Goal: Task Accomplishment & Management: Manage account settings

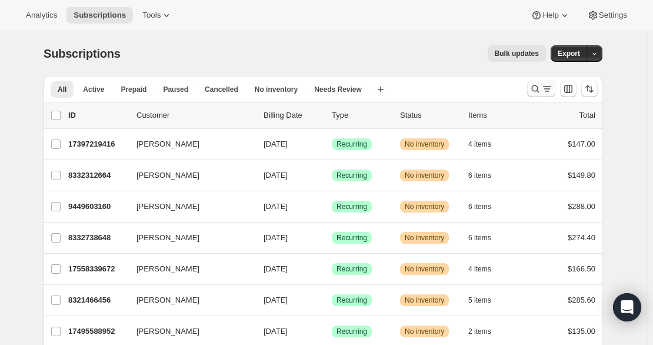
click at [548, 86] on icon "Search and filter results" at bounding box center [547, 86] width 8 height 1
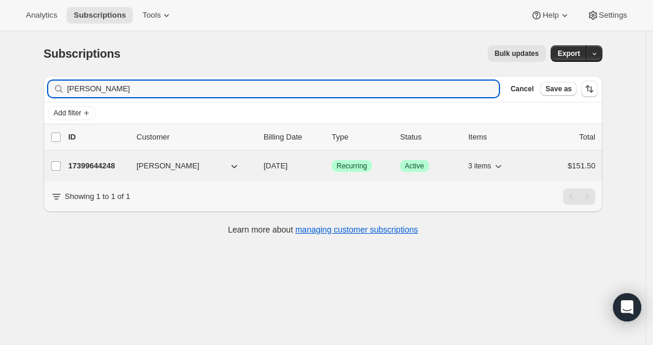
type input "[PERSON_NAME]"
click at [113, 166] on p "17399644248" at bounding box center [97, 166] width 59 height 12
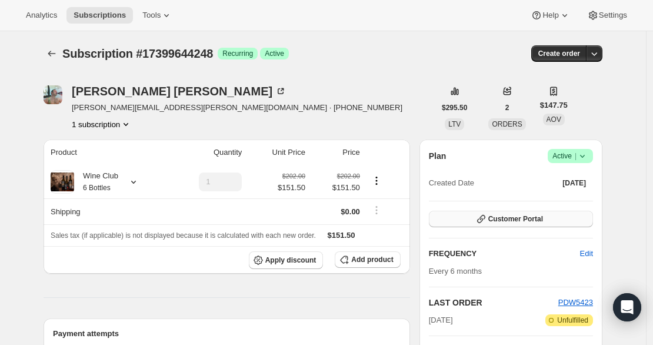
click at [513, 223] on span "Customer Portal" at bounding box center [515, 218] width 55 height 9
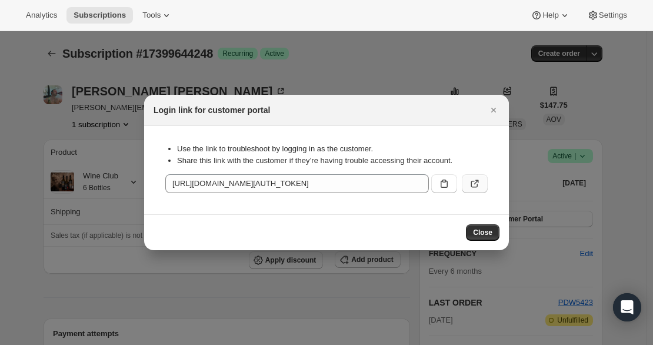
click at [473, 179] on icon ":rcc:" at bounding box center [475, 184] width 12 height 12
click at [479, 235] on span "Close" at bounding box center [482, 232] width 19 height 9
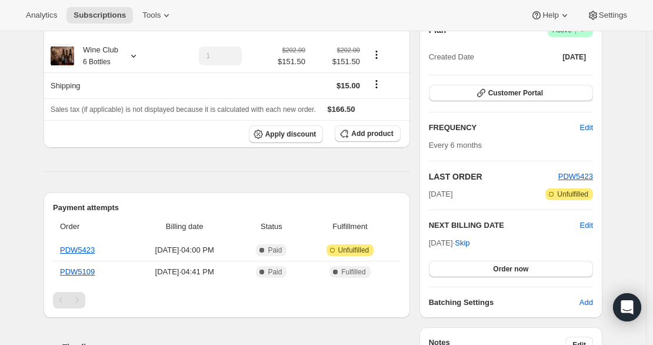
scroll to position [131, 0]
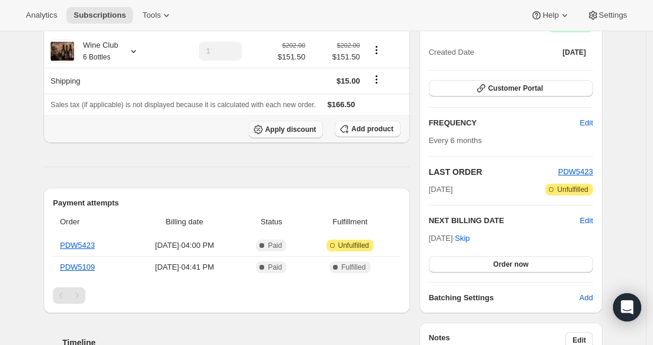
click at [289, 128] on span "Apply discount" at bounding box center [290, 129] width 51 height 9
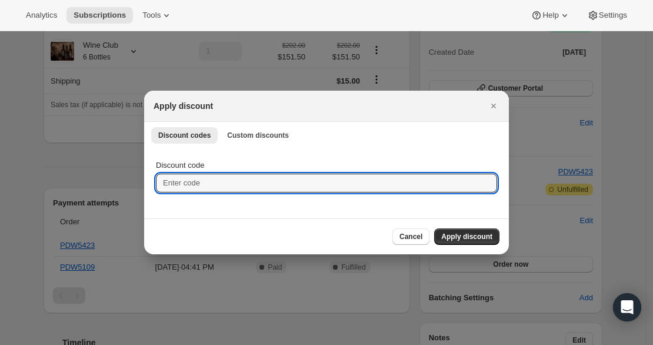
click at [241, 176] on input "Discount code" at bounding box center [326, 182] width 341 height 19
type input "wcfs9999"
click at [475, 232] on span "Apply discount" at bounding box center [466, 236] width 51 height 9
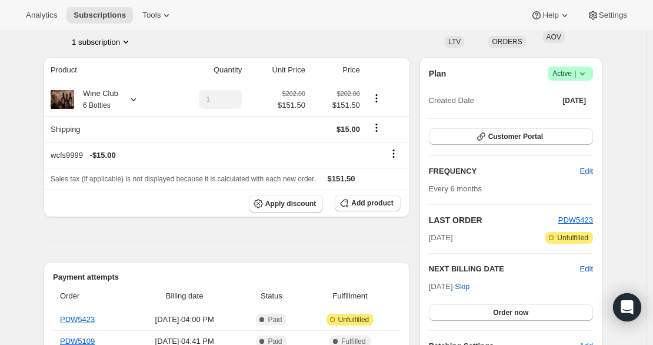
scroll to position [0, 0]
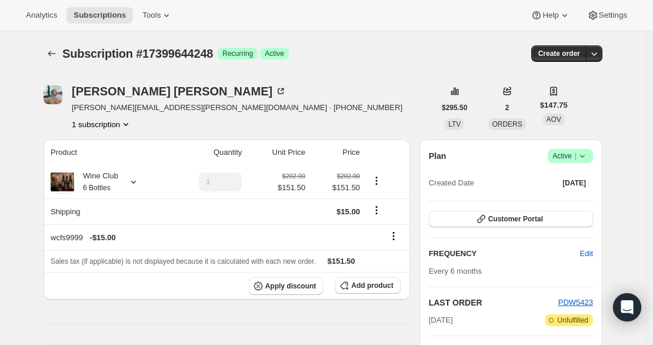
click at [370, 102] on div "Ryan Lynn ryan.lynn@live.com.au · +61434443774 1 subscription" at bounding box center [239, 107] width 391 height 45
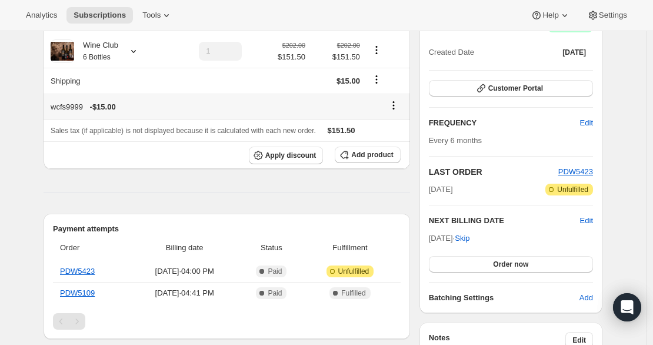
scroll to position [131, 0]
